Goal: Task Accomplishment & Management: Complete application form

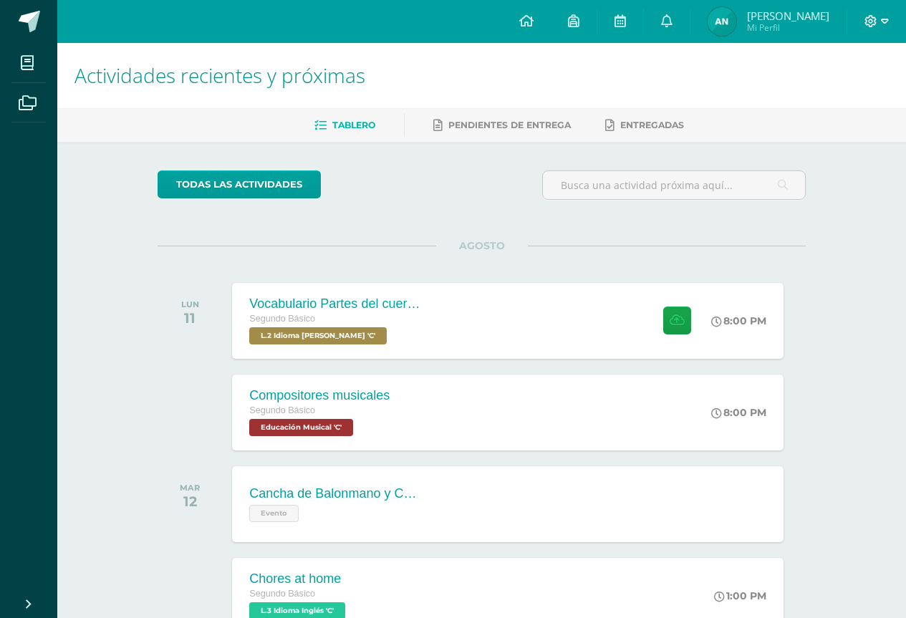
click at [876, 19] on icon at bounding box center [871, 21] width 12 height 12
click at [843, 100] on span "Cerrar sesión" at bounding box center [839, 98] width 64 height 14
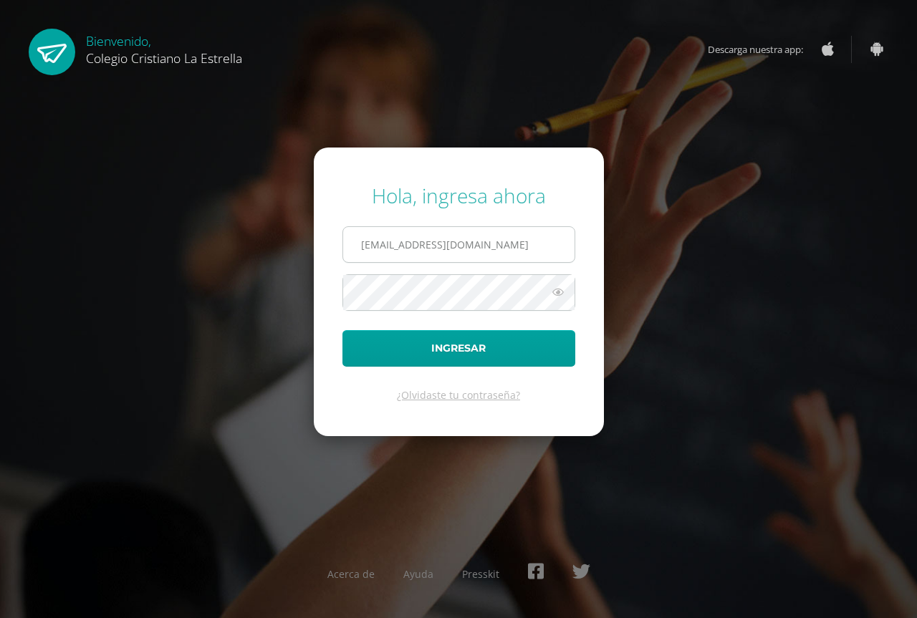
click at [529, 257] on input "[EMAIL_ADDRESS][DOMAIN_NAME]" at bounding box center [458, 244] width 231 height 35
type input "107@laestrella.edu.gt"
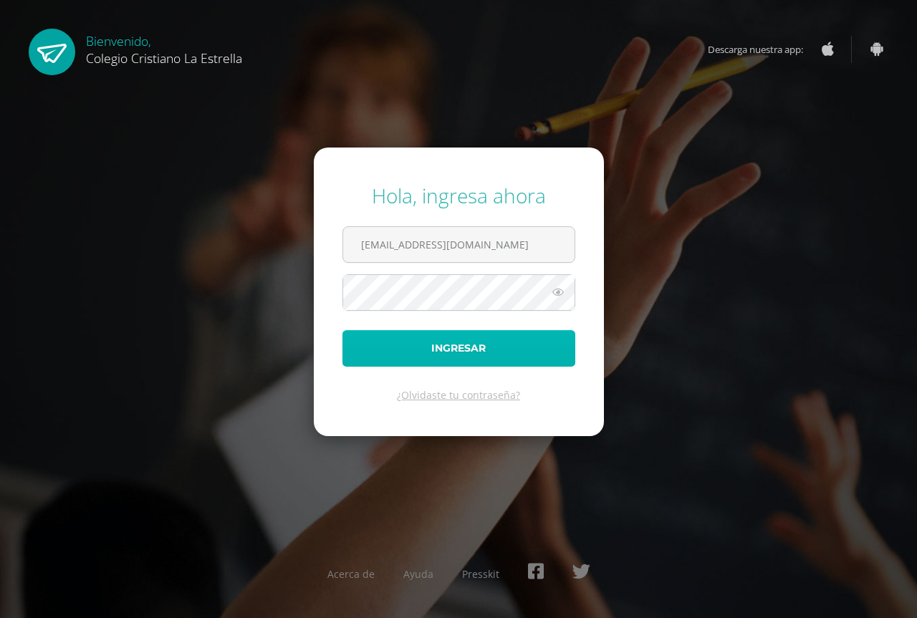
click at [499, 341] on button "Ingresar" at bounding box center [458, 348] width 233 height 37
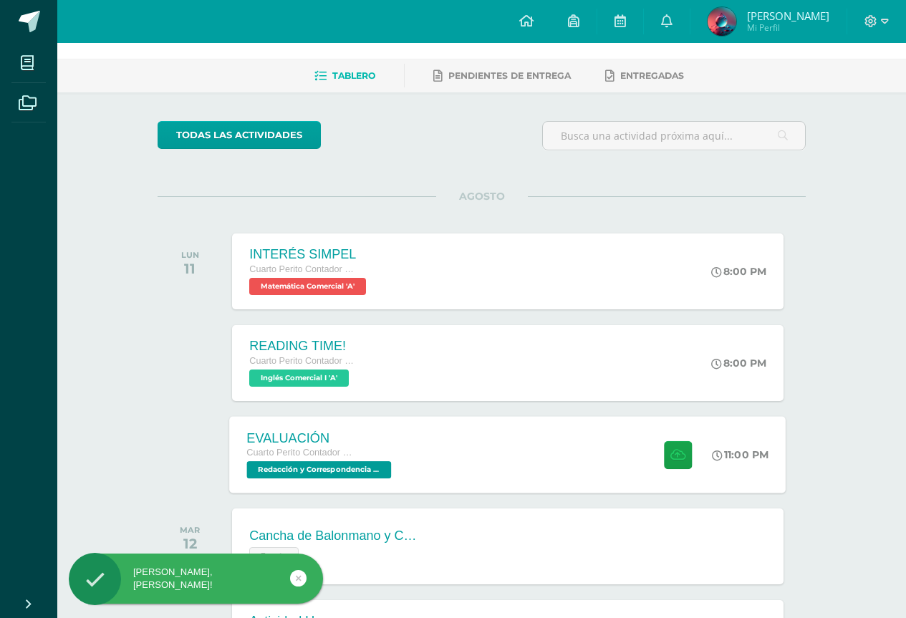
scroll to position [72, 0]
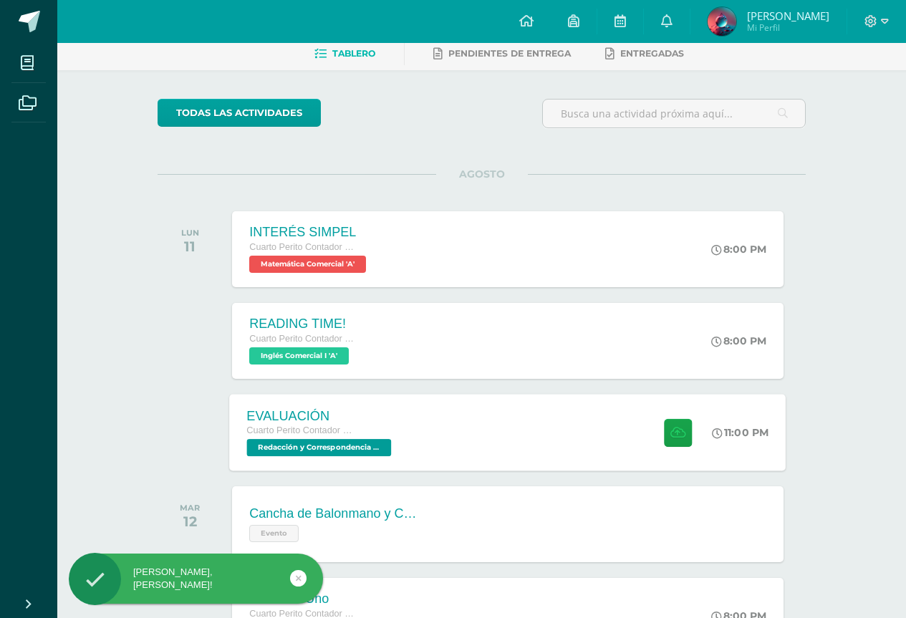
click at [491, 432] on div "EVALUACIÓN Cuarto Perito Contador con Orientación en Computación Redacción y Co…" at bounding box center [508, 432] width 557 height 77
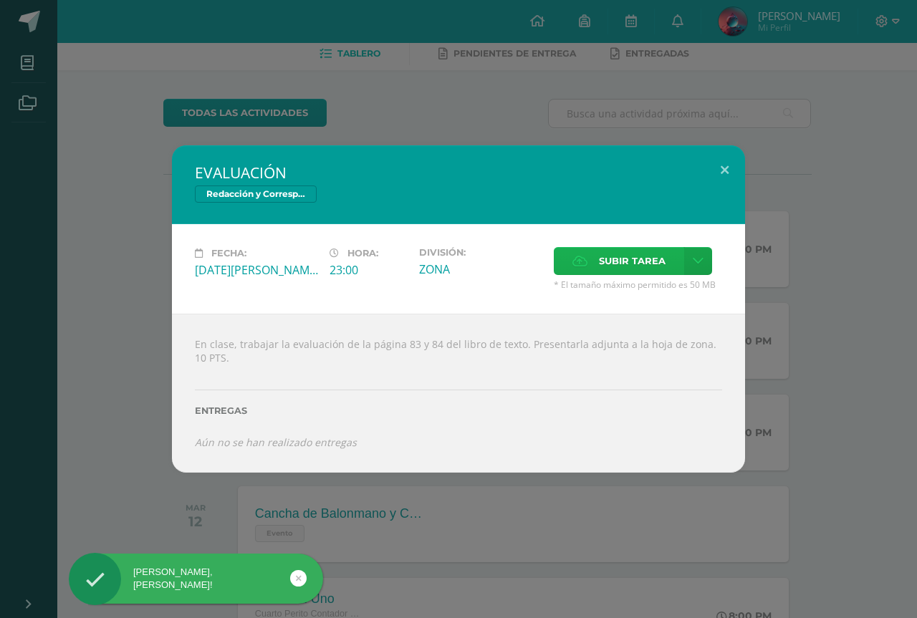
click at [605, 252] on span "Subir tarea" at bounding box center [632, 261] width 67 height 27
click at [0, 0] on input "Subir tarea" at bounding box center [0, 0] width 0 height 0
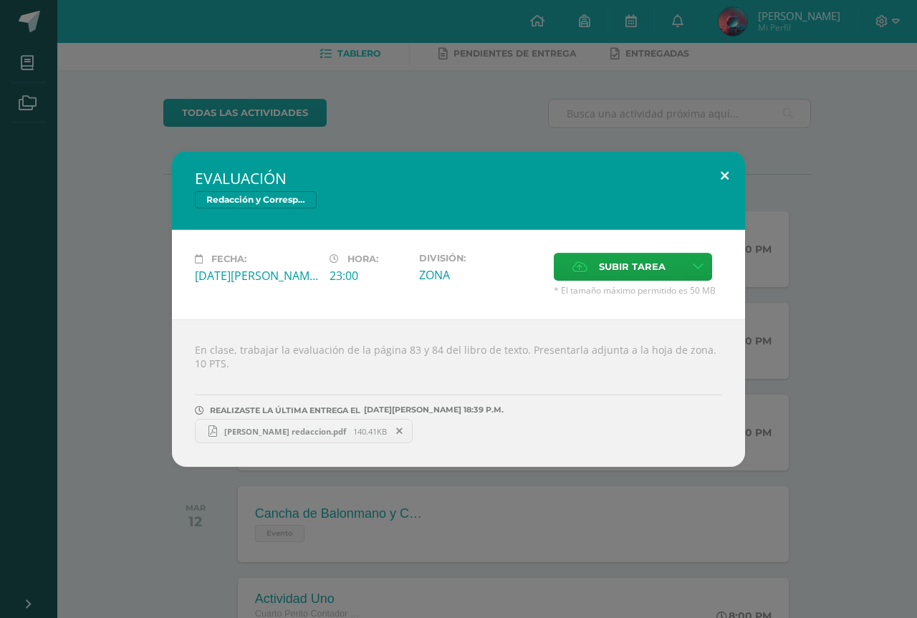
click at [729, 175] on button at bounding box center [724, 175] width 41 height 49
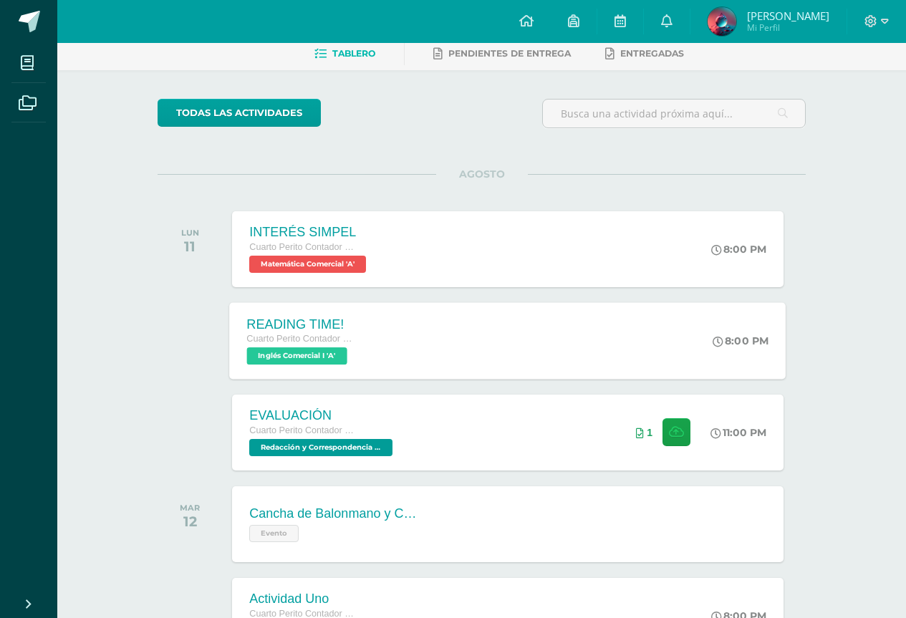
click at [327, 342] on span "Cuarto Perito Contador con Orientación en Computación" at bounding box center [301, 339] width 109 height 10
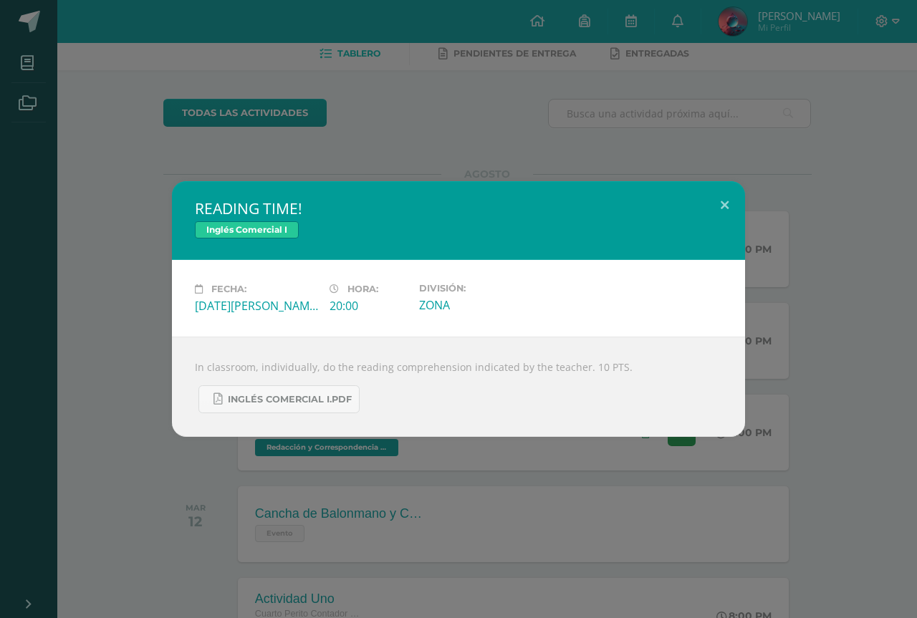
drag, startPoint x: 443, startPoint y: 441, endPoint x: 456, endPoint y: 449, distance: 15.5
click at [444, 441] on div "READING TIME! Inglés Comercial I Fecha: Lunes 11 de Agosto Hora: 20:00 División…" at bounding box center [458, 309] width 917 height 618
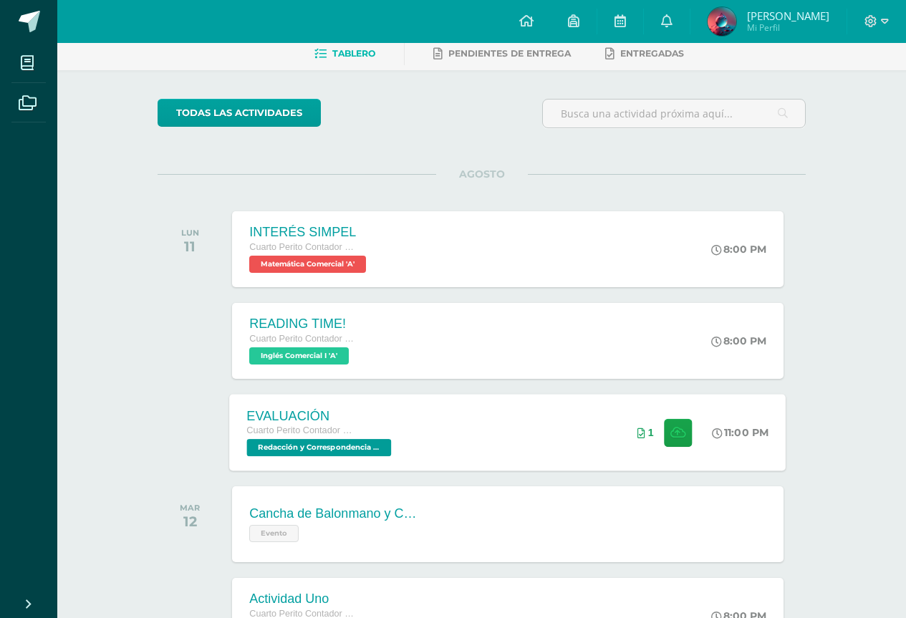
click at [484, 441] on div "EVALUACIÓN Cuarto Perito Contador con Orientación en Computación Redacción y Co…" at bounding box center [508, 432] width 557 height 77
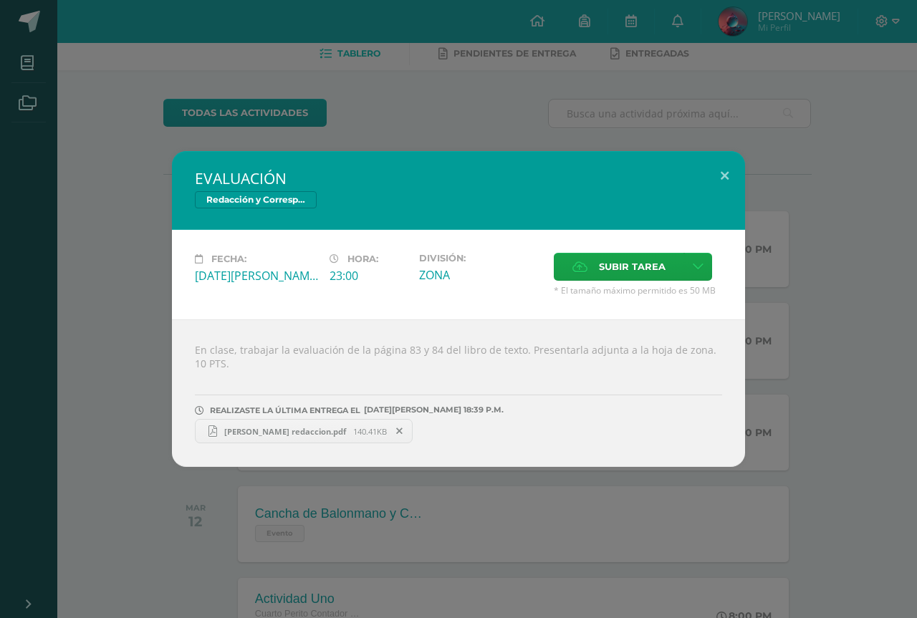
click at [329, 428] on span "Antony Noj redaccion.pdf" at bounding box center [285, 431] width 136 height 11
click at [725, 178] on button at bounding box center [724, 175] width 41 height 49
